Goal: Download file/media

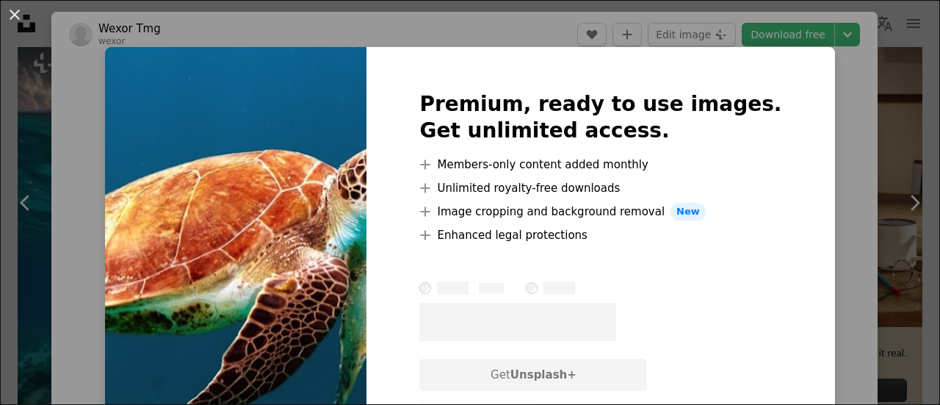
scroll to position [138, 0]
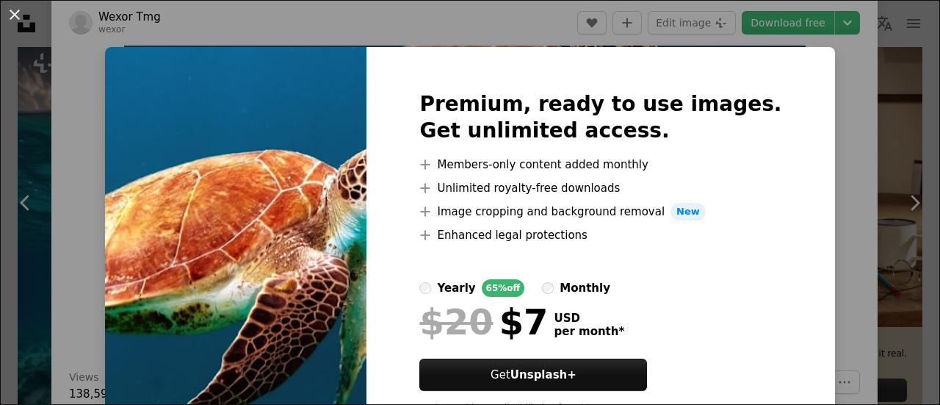
click at [808, 156] on div "An X shape Premium, ready to use images. Get unlimited access. A plus sign Memb…" at bounding box center [470, 202] width 940 height 405
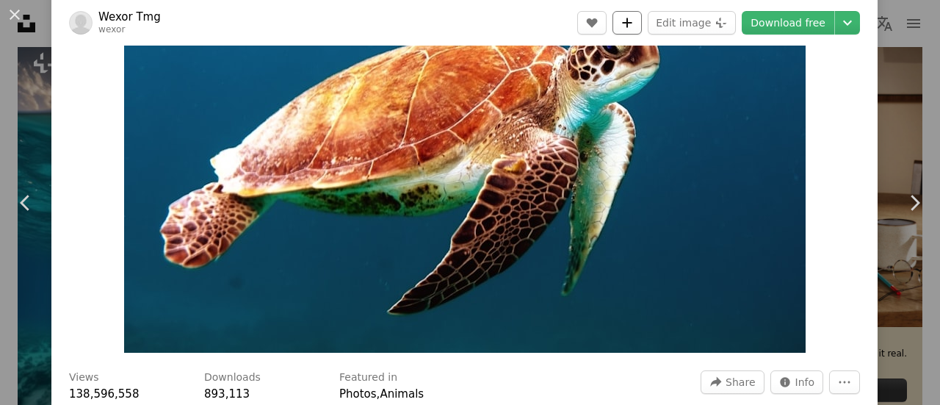
click at [628, 22] on icon "Add to Collection" at bounding box center [628, 23] width 10 height 10
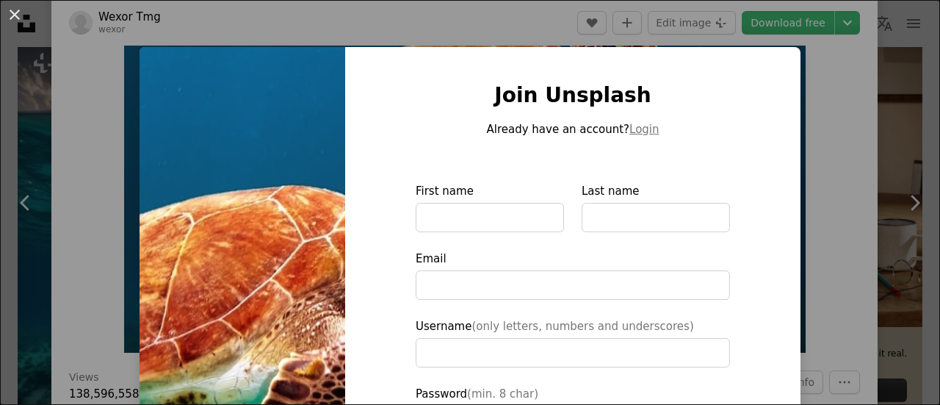
click at [809, 112] on div "An X shape Join Unsplash Already have an account? Login First name Last name Em…" at bounding box center [470, 202] width 940 height 405
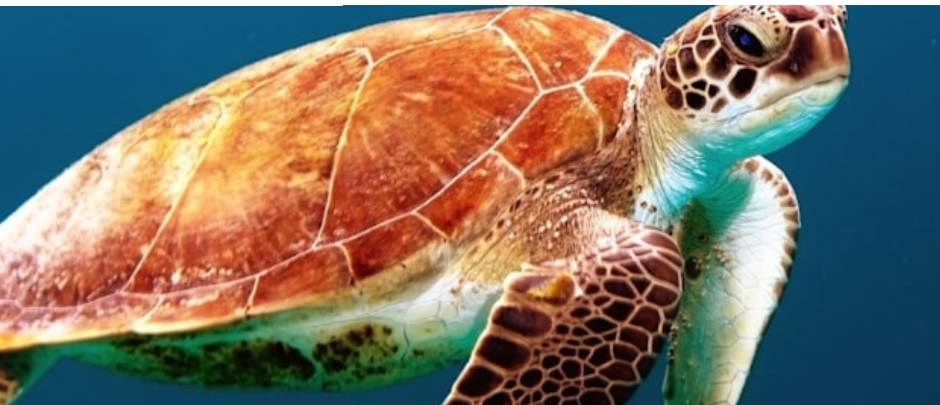
scroll to position [368, 0]
click at [559, 128] on img "Zoom in on this image" at bounding box center [464, 156] width 681 height 426
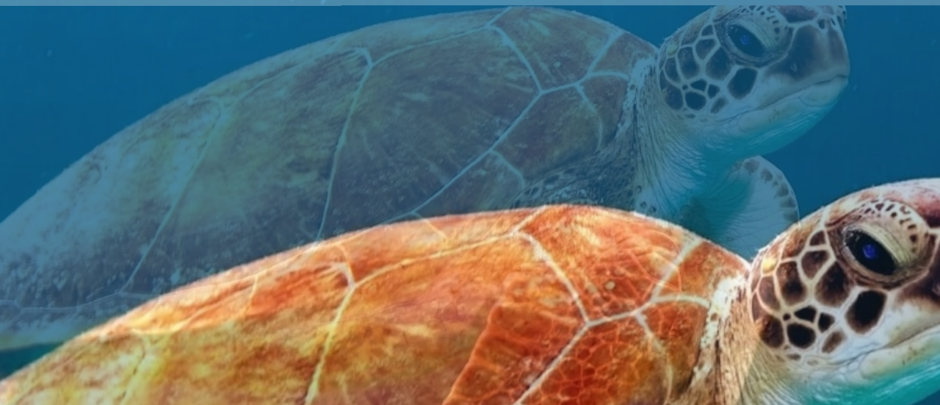
scroll to position [84, 0]
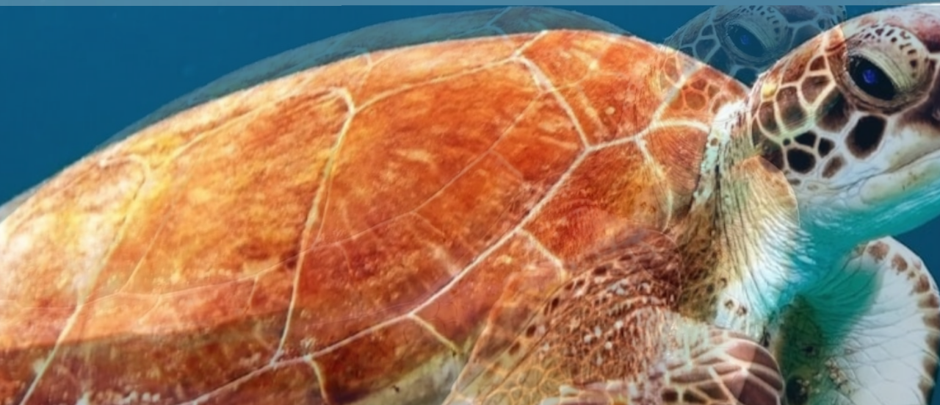
click at [686, 147] on img "Zoom out on this image" at bounding box center [469, 209] width 941 height 588
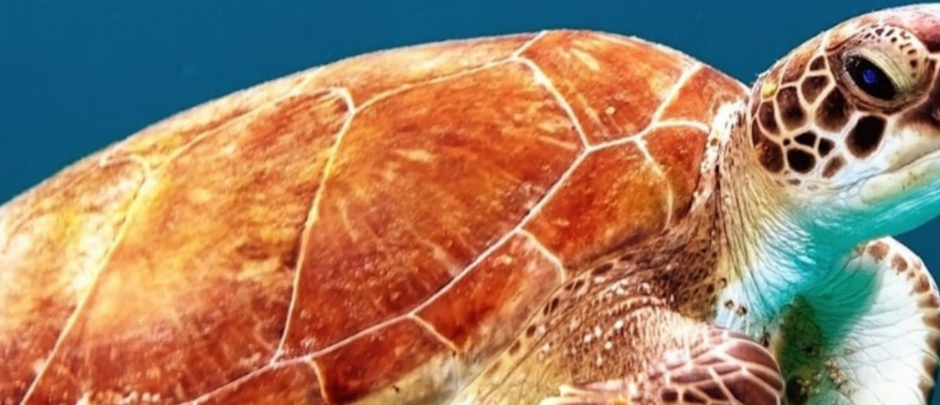
scroll to position [85, 0]
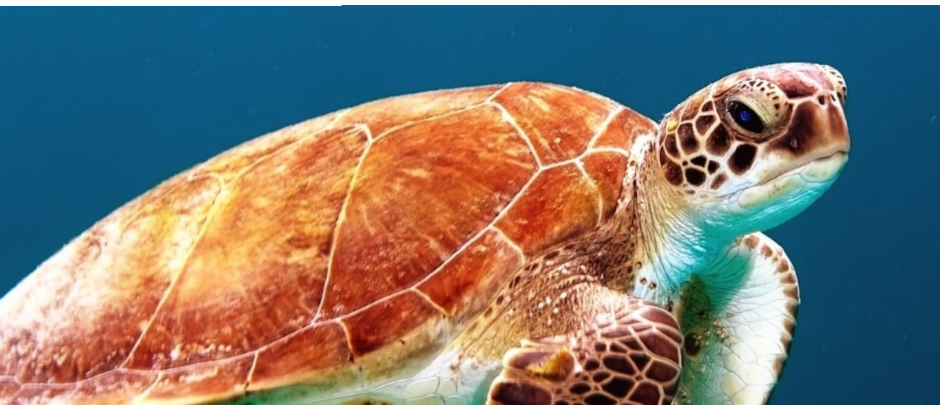
click at [689, 165] on img "Zoom in on this image" at bounding box center [464, 192] width 681 height 426
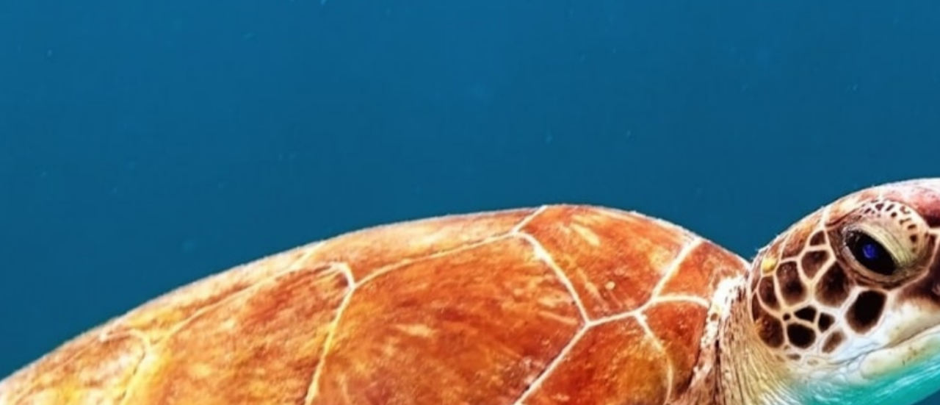
scroll to position [84, 0]
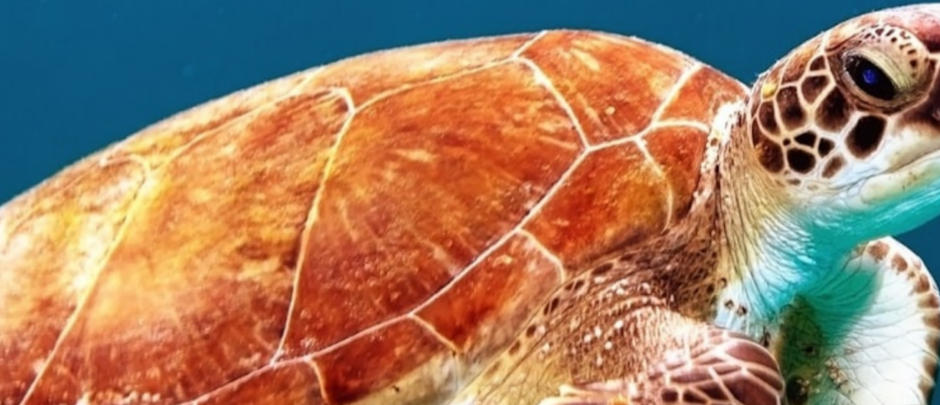
click at [686, 162] on img "Zoom out on this image" at bounding box center [469, 209] width 941 height 588
